Goal: Transaction & Acquisition: Purchase product/service

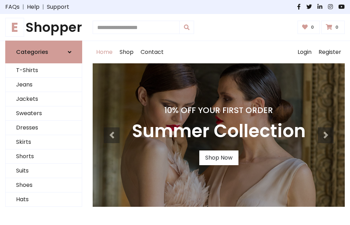
click at [175, 112] on h4 "10% Off Your First Order" at bounding box center [219, 110] width 174 height 10
click at [218, 158] on link "Shop Now" at bounding box center [218, 157] width 39 height 15
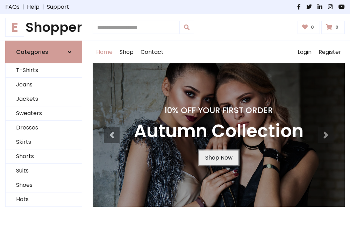
click at [218, 158] on link "Shop Now" at bounding box center [218, 157] width 39 height 15
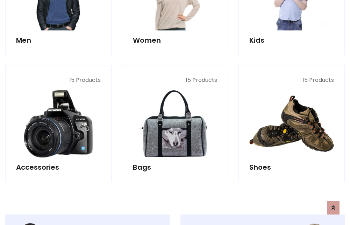
scroll to position [697, 0]
